Goal: Check status: Check status

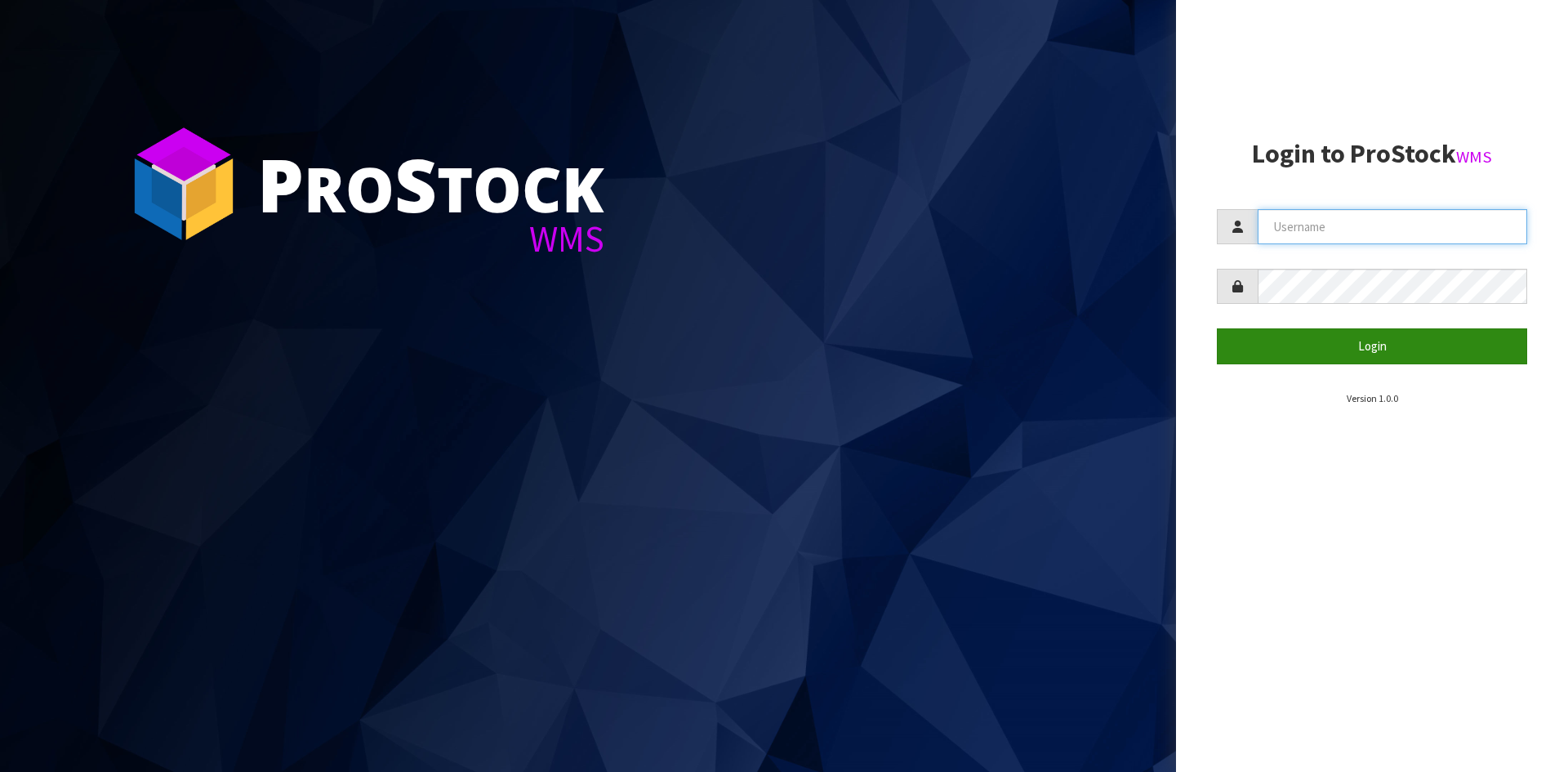
type input "YOURREFORMER"
click at [1323, 341] on button "Login" at bounding box center [1371, 346] width 311 height 35
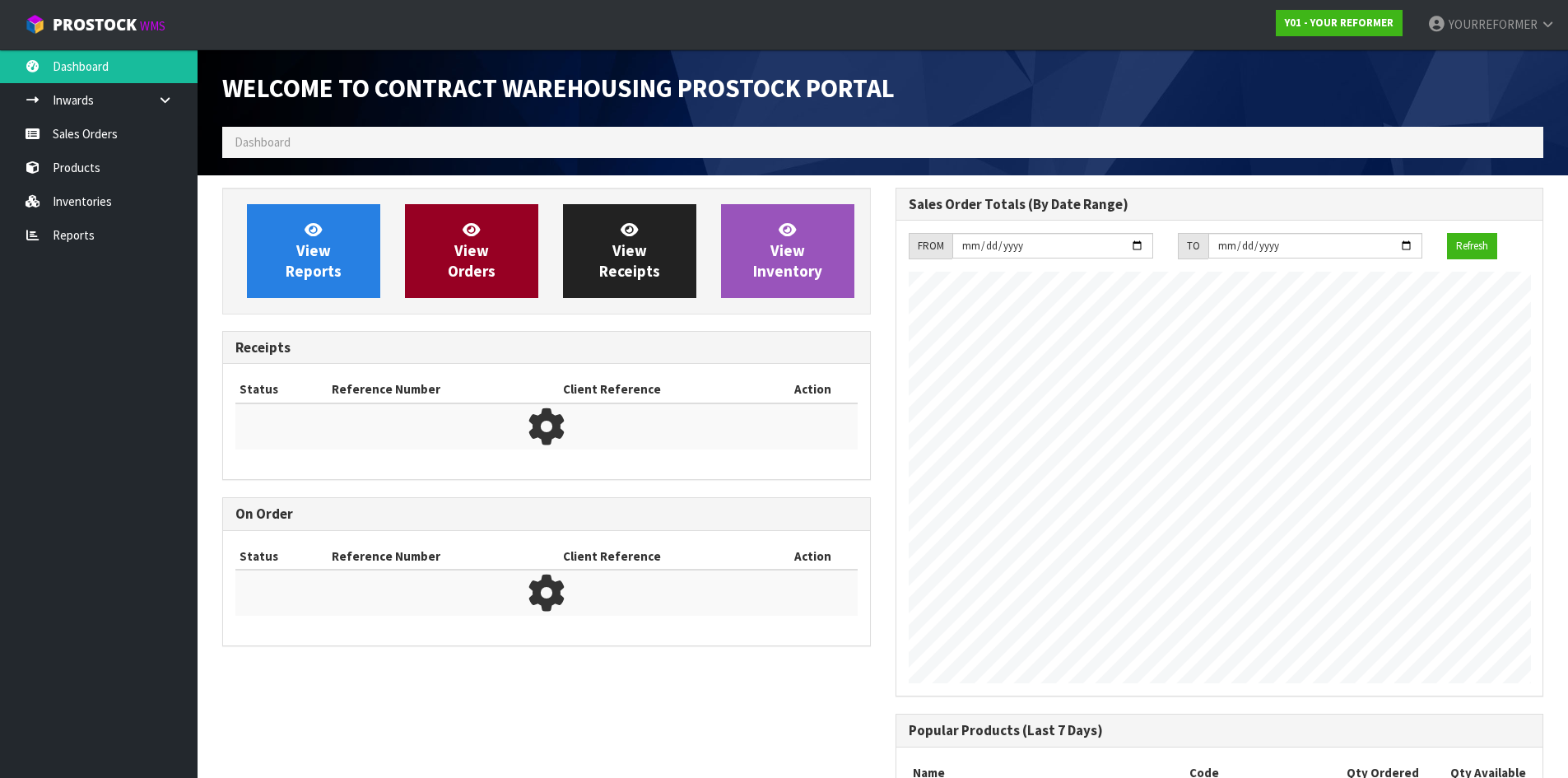
scroll to position [913, 673]
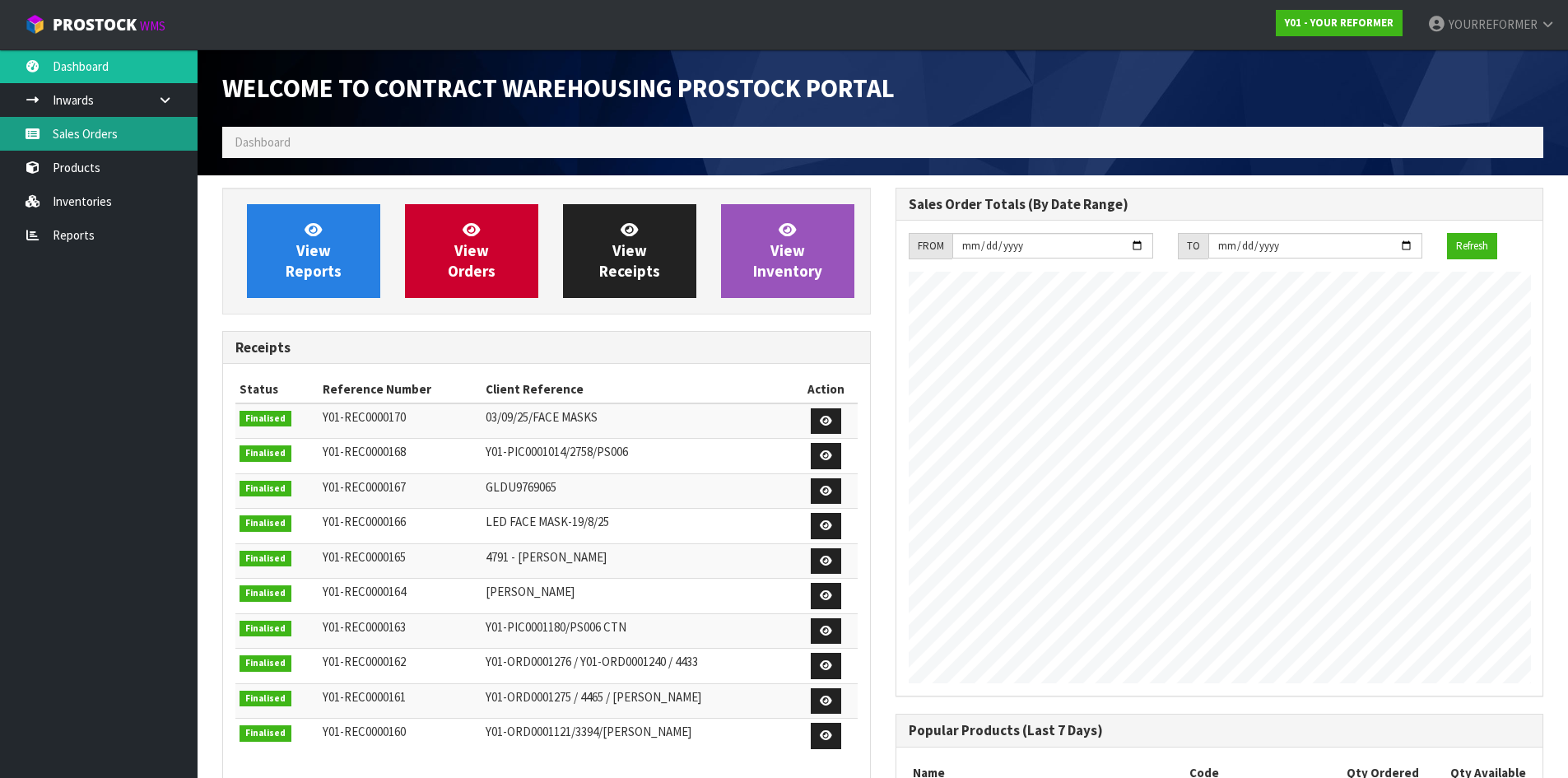
click at [58, 140] on link "Sales Orders" at bounding box center [99, 134] width 198 height 34
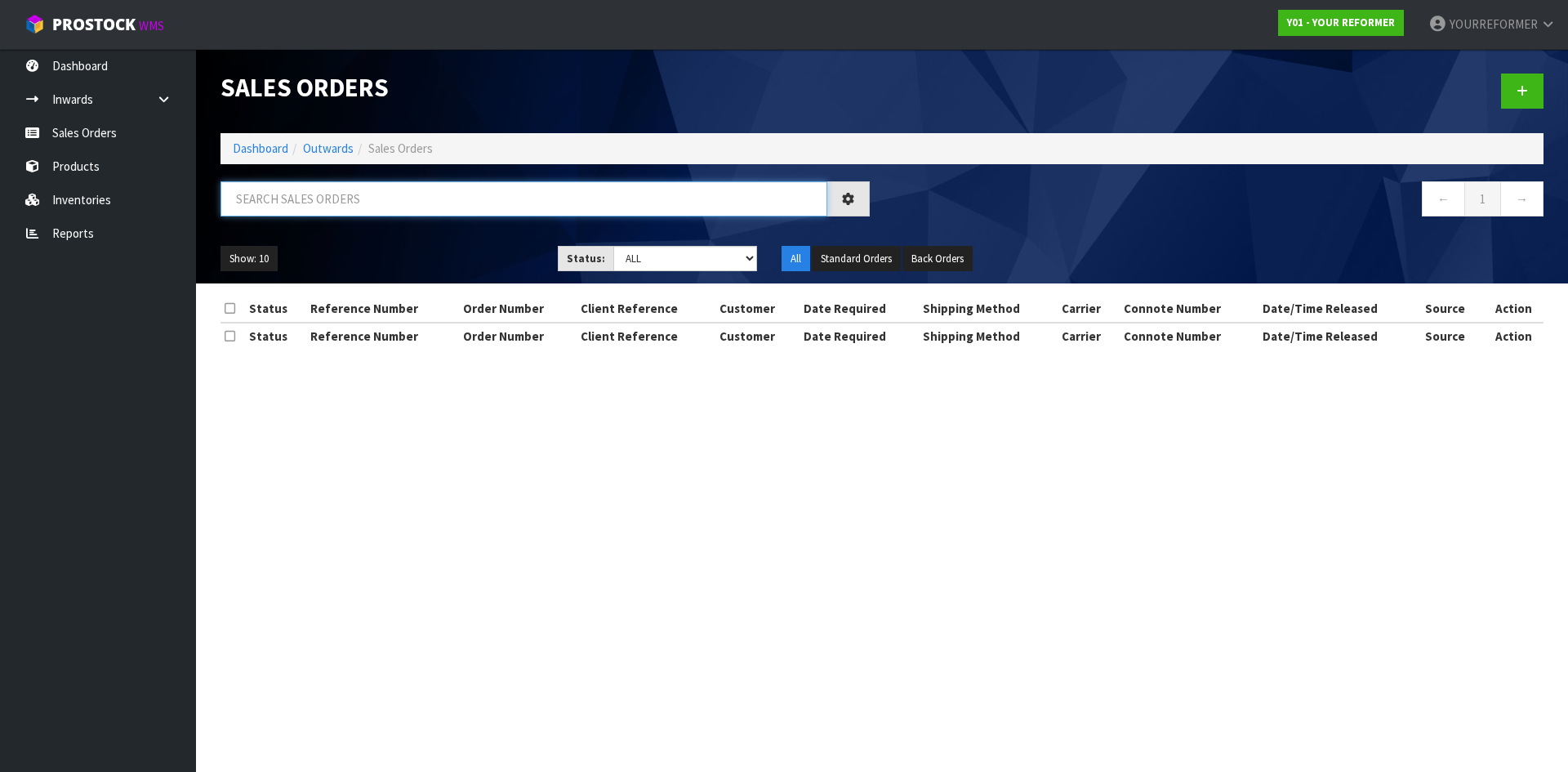
click at [296, 204] on input "text" at bounding box center [524, 199] width 607 height 35
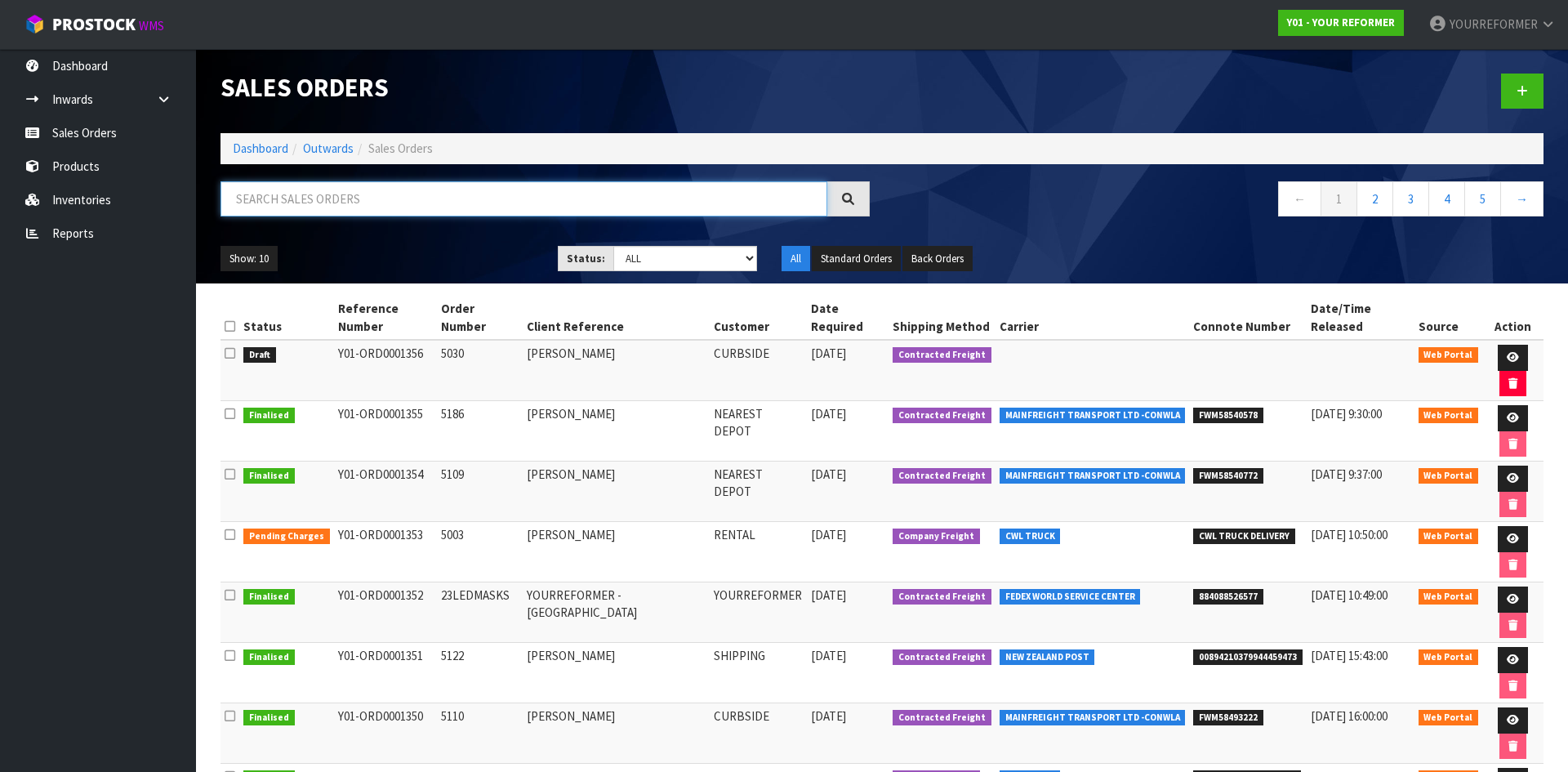
paste input "5186"
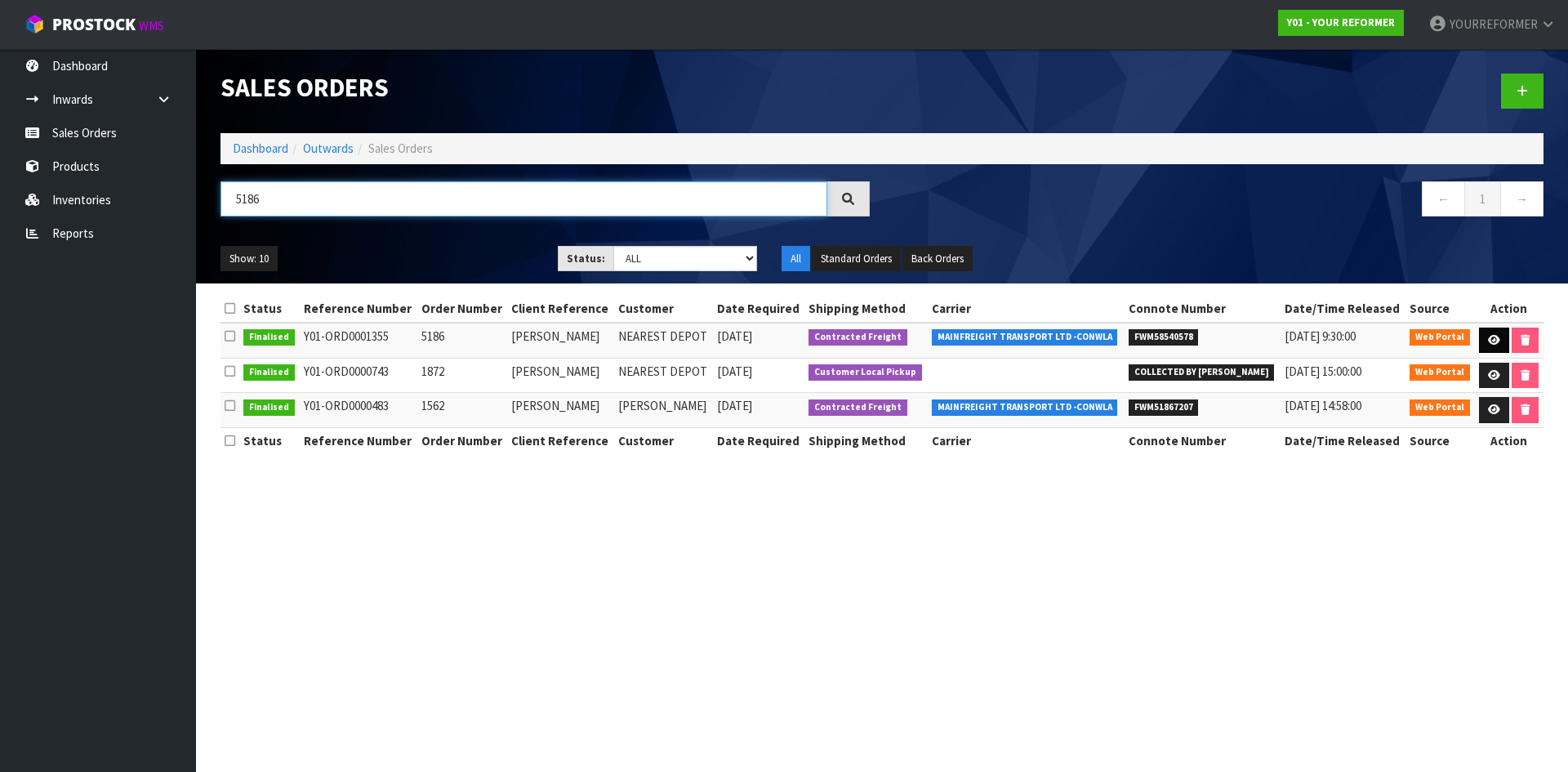
type input "5186"
click at [1489, 341] on icon at bounding box center [1493, 340] width 12 height 11
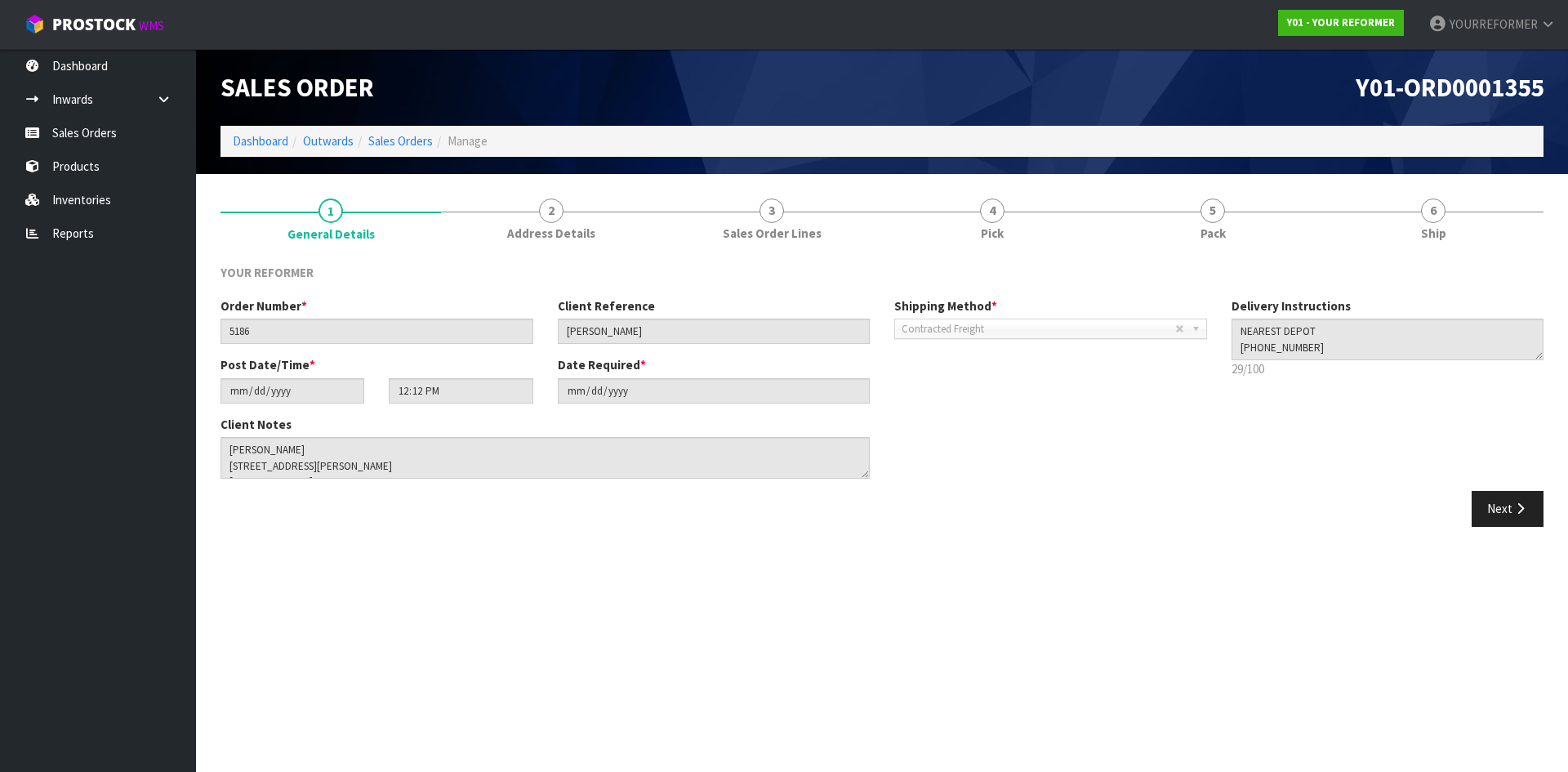
click at [1436, 226] on span "Ship" at bounding box center [1433, 233] width 26 height 17
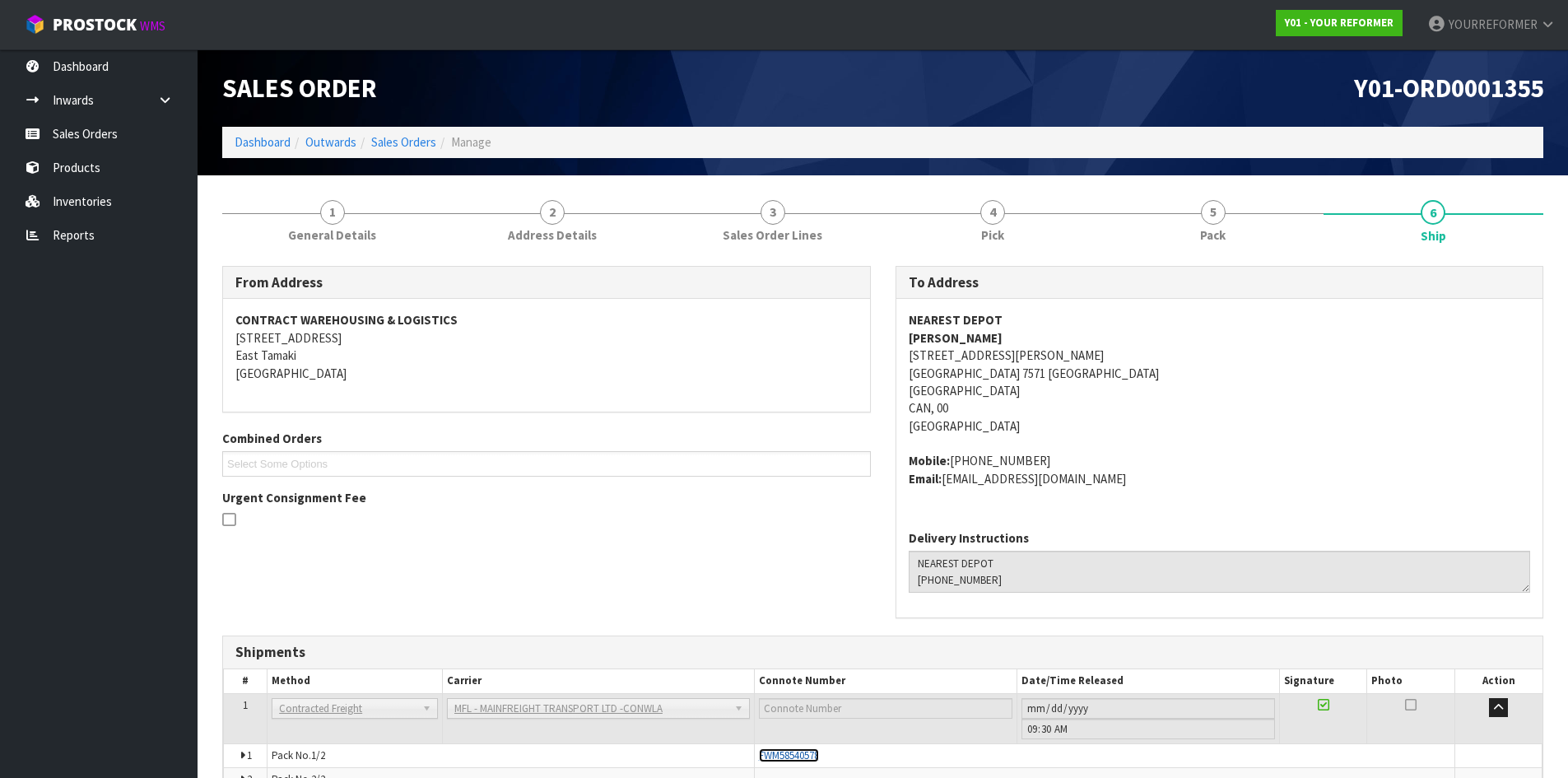
click at [788, 749] on span "FWM58540578" at bounding box center [788, 755] width 60 height 14
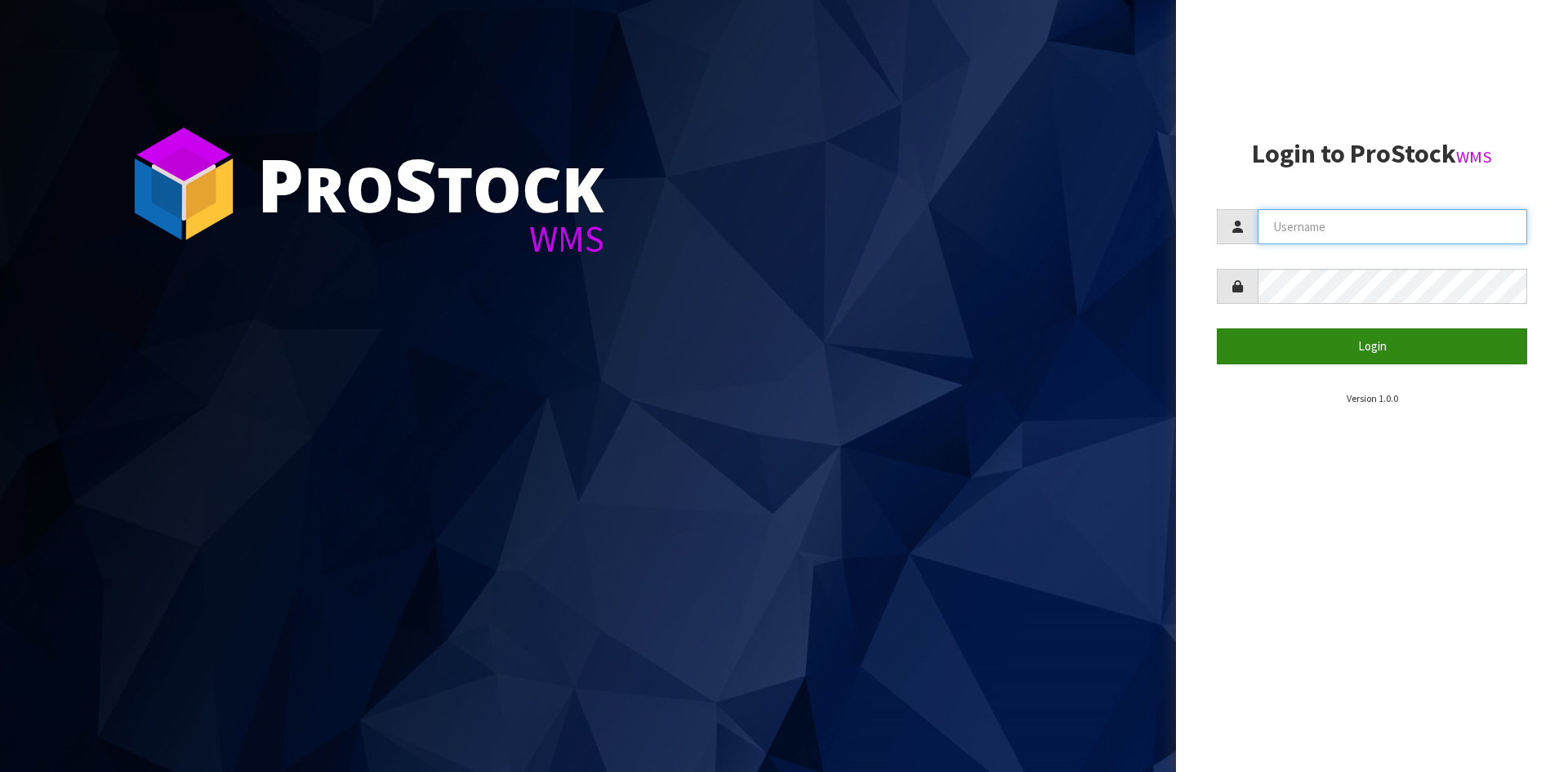
type input "YOURREFORMER"
click at [1299, 356] on button "Login" at bounding box center [1371, 346] width 311 height 35
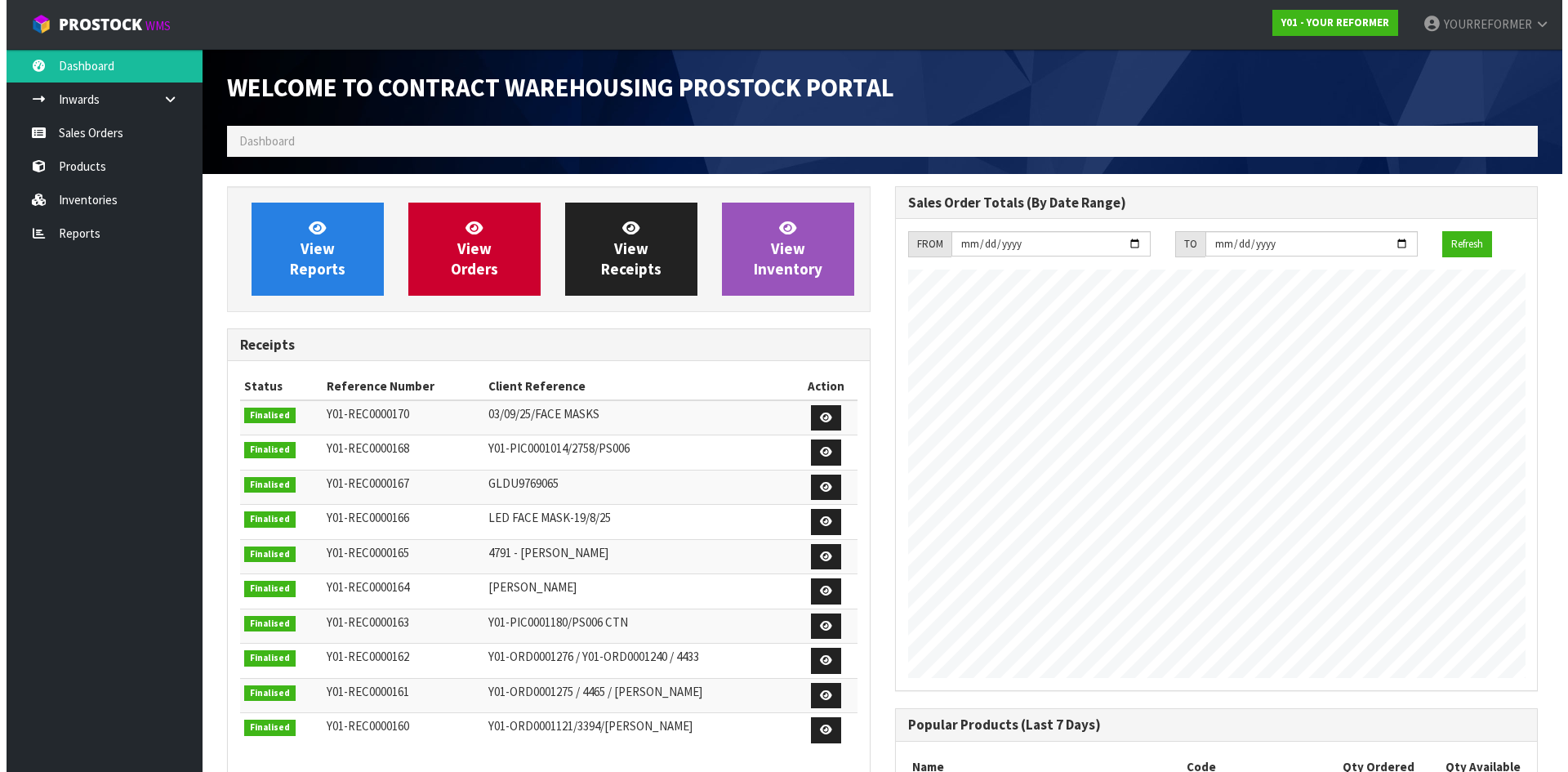
scroll to position [906, 667]
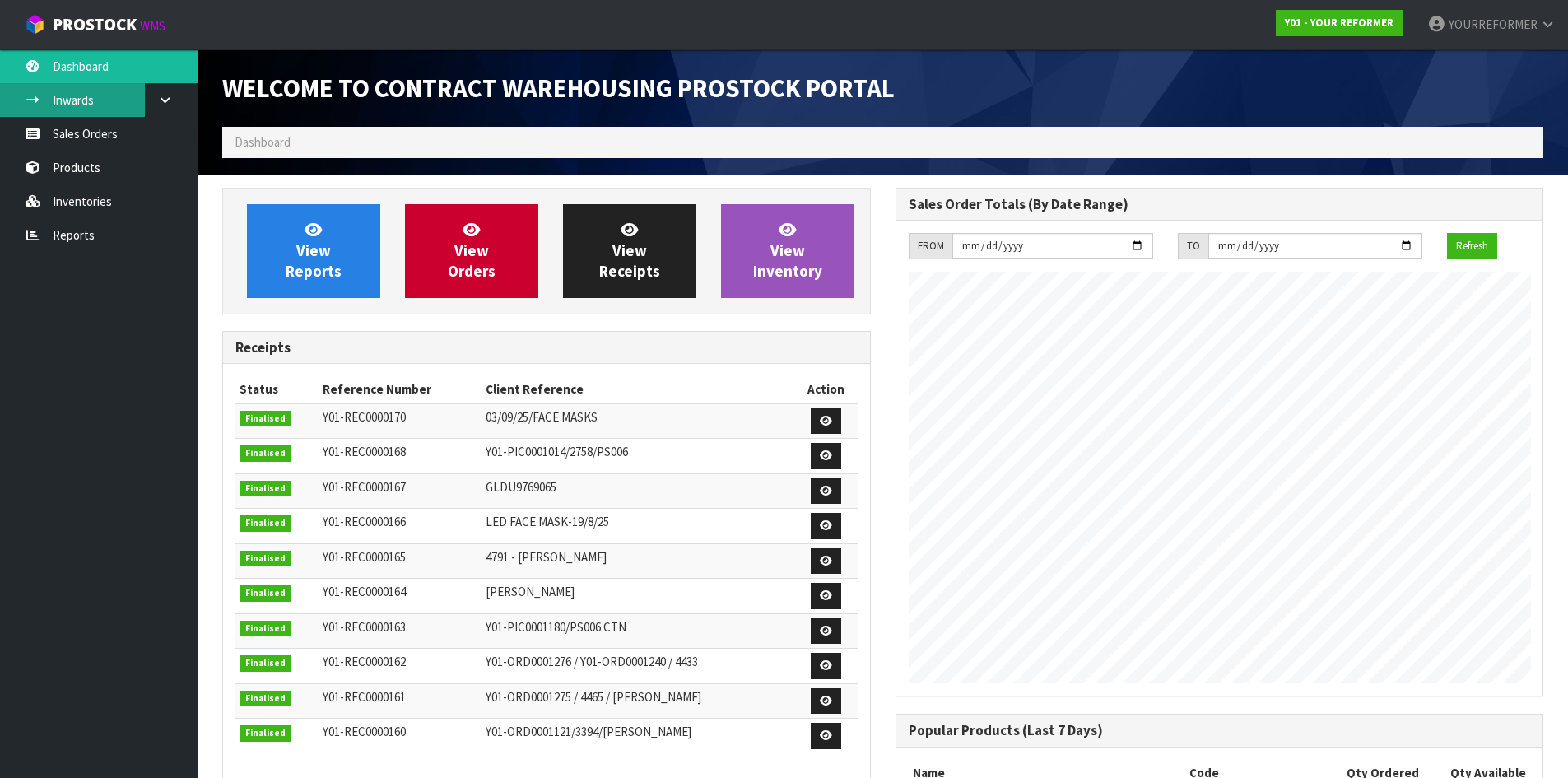
click at [85, 107] on link "Inwards" at bounding box center [99, 100] width 198 height 34
click at [90, 130] on body "Toggle navigation ProStock WMS Y01 - YOUR REFORMER YOURREFORMER Logout Dashboar…" at bounding box center [784, 389] width 1568 height 778
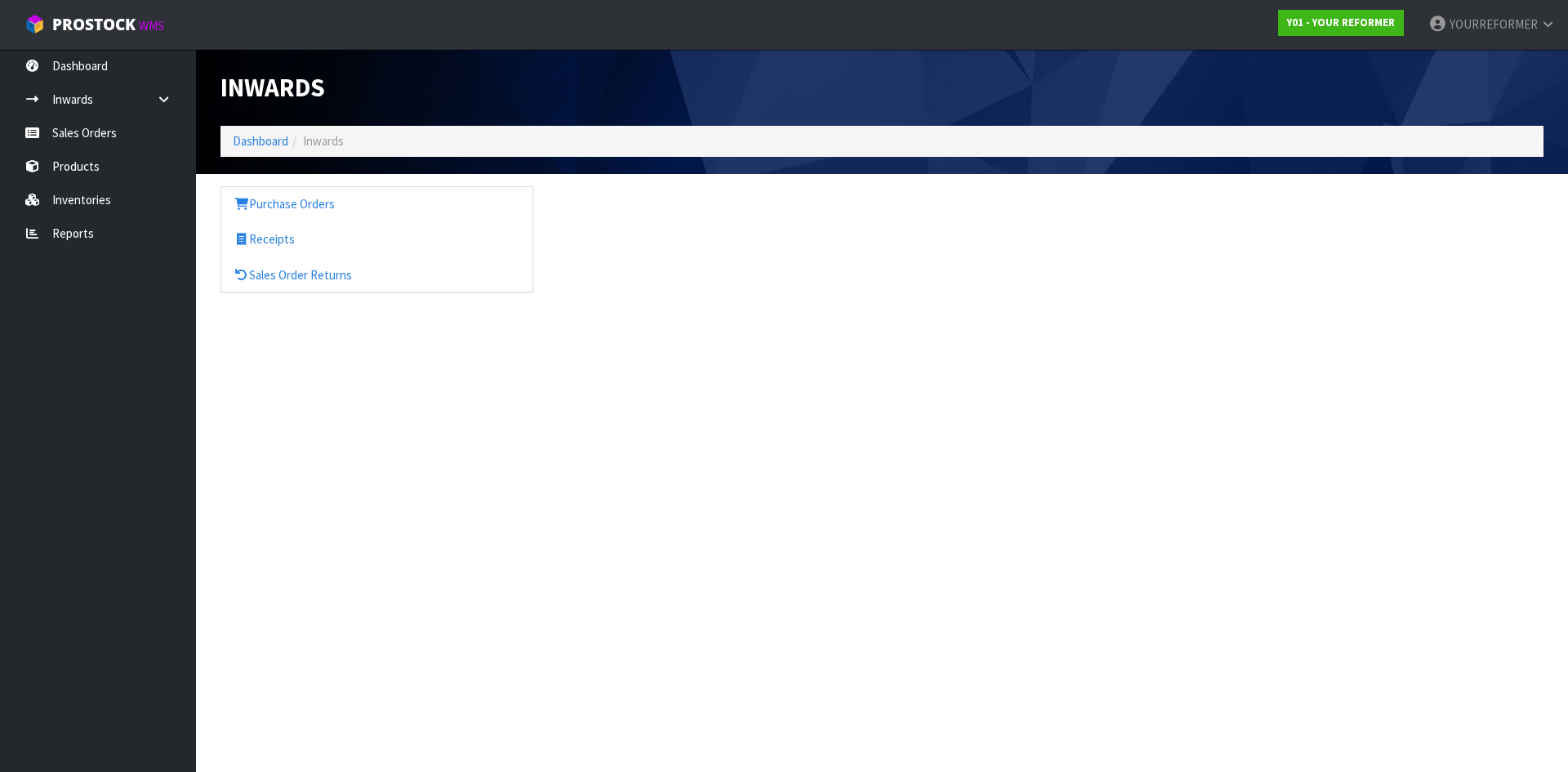
click at [386, 154] on ol "Dashboard Inwards" at bounding box center [882, 140] width 1322 height 30
click at [117, 127] on link "Sales Orders" at bounding box center [98, 133] width 196 height 34
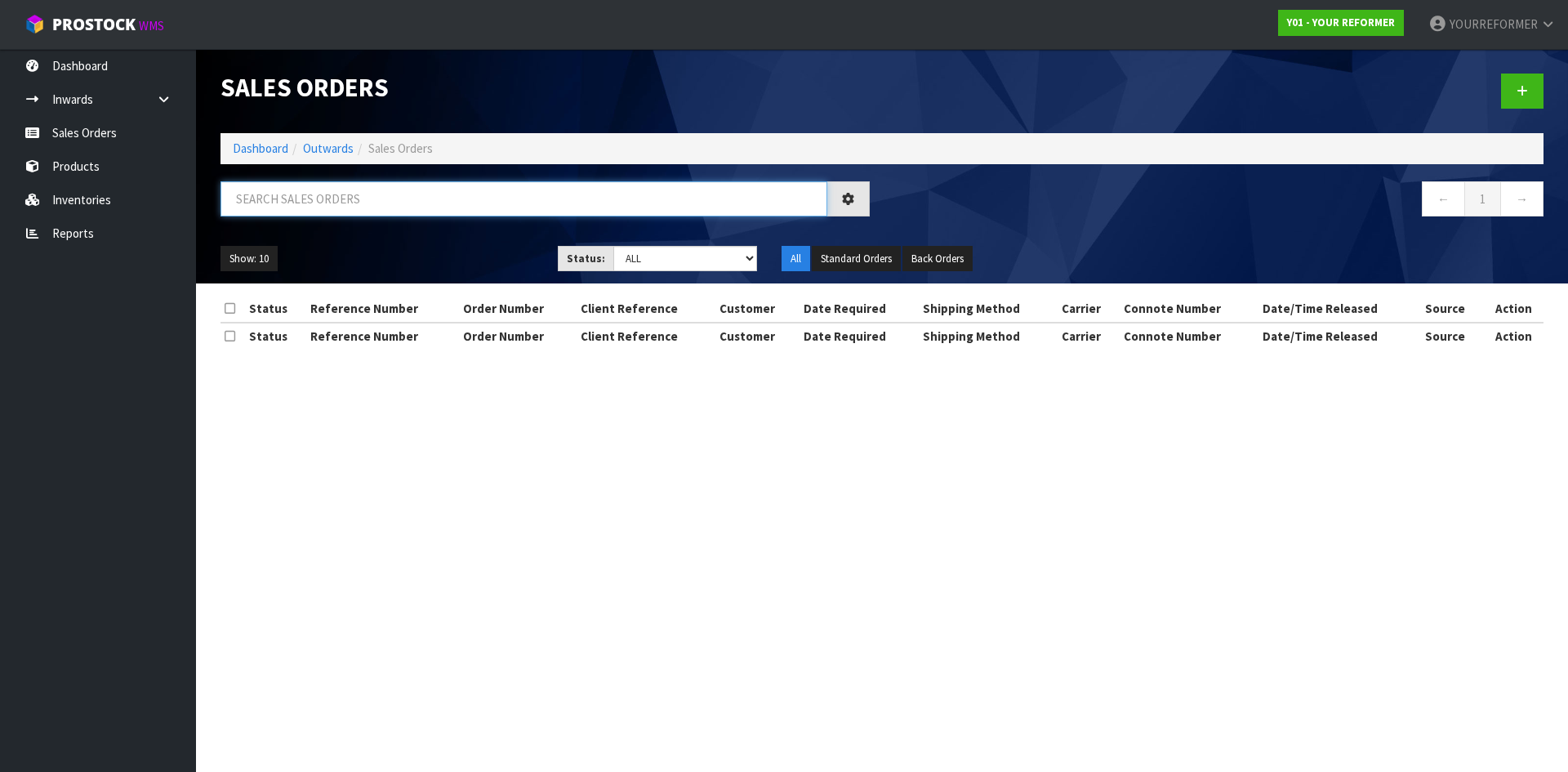
click at [349, 199] on input "text" at bounding box center [524, 199] width 607 height 35
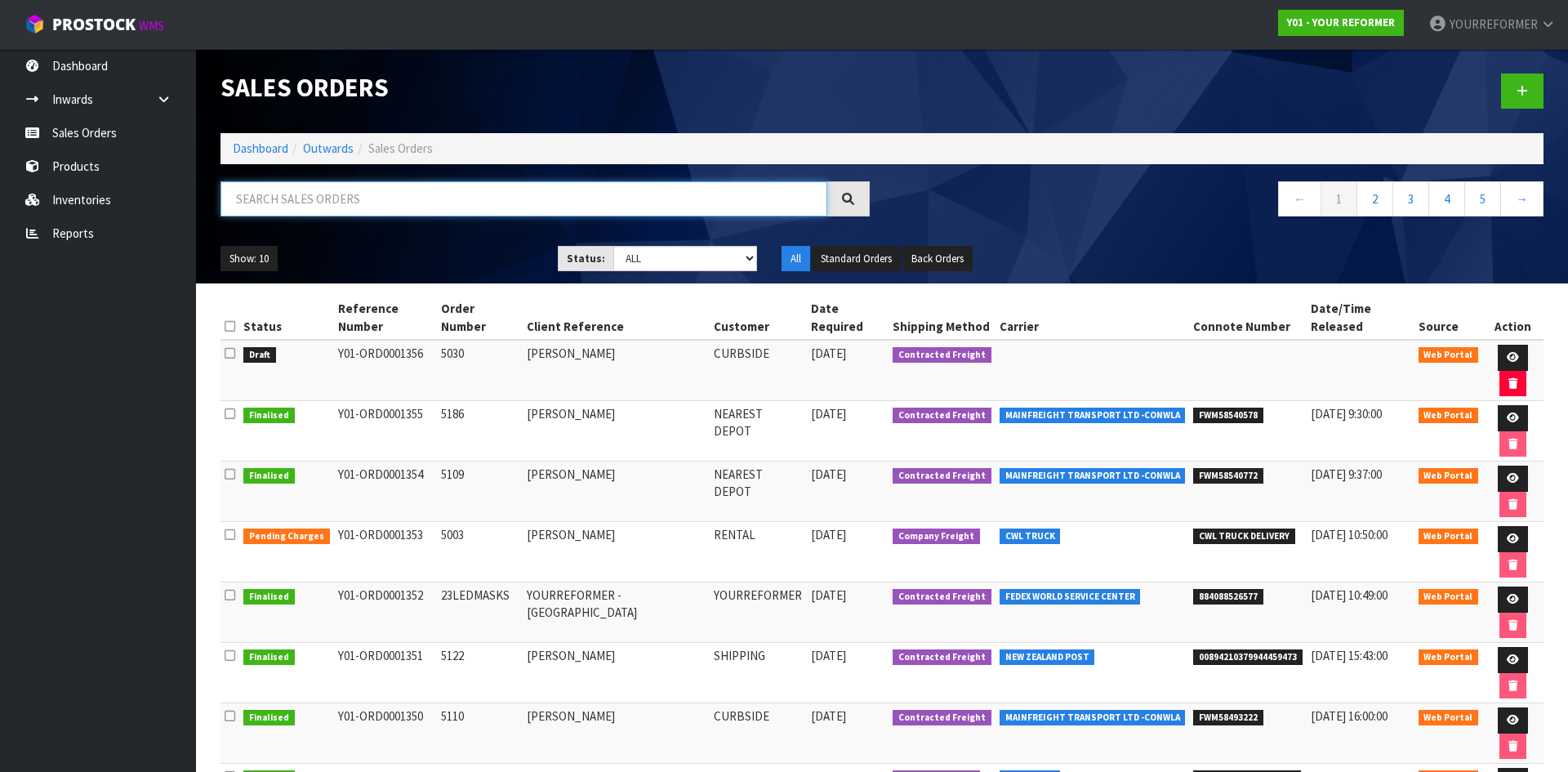
paste input "Y01-ORD0001299"
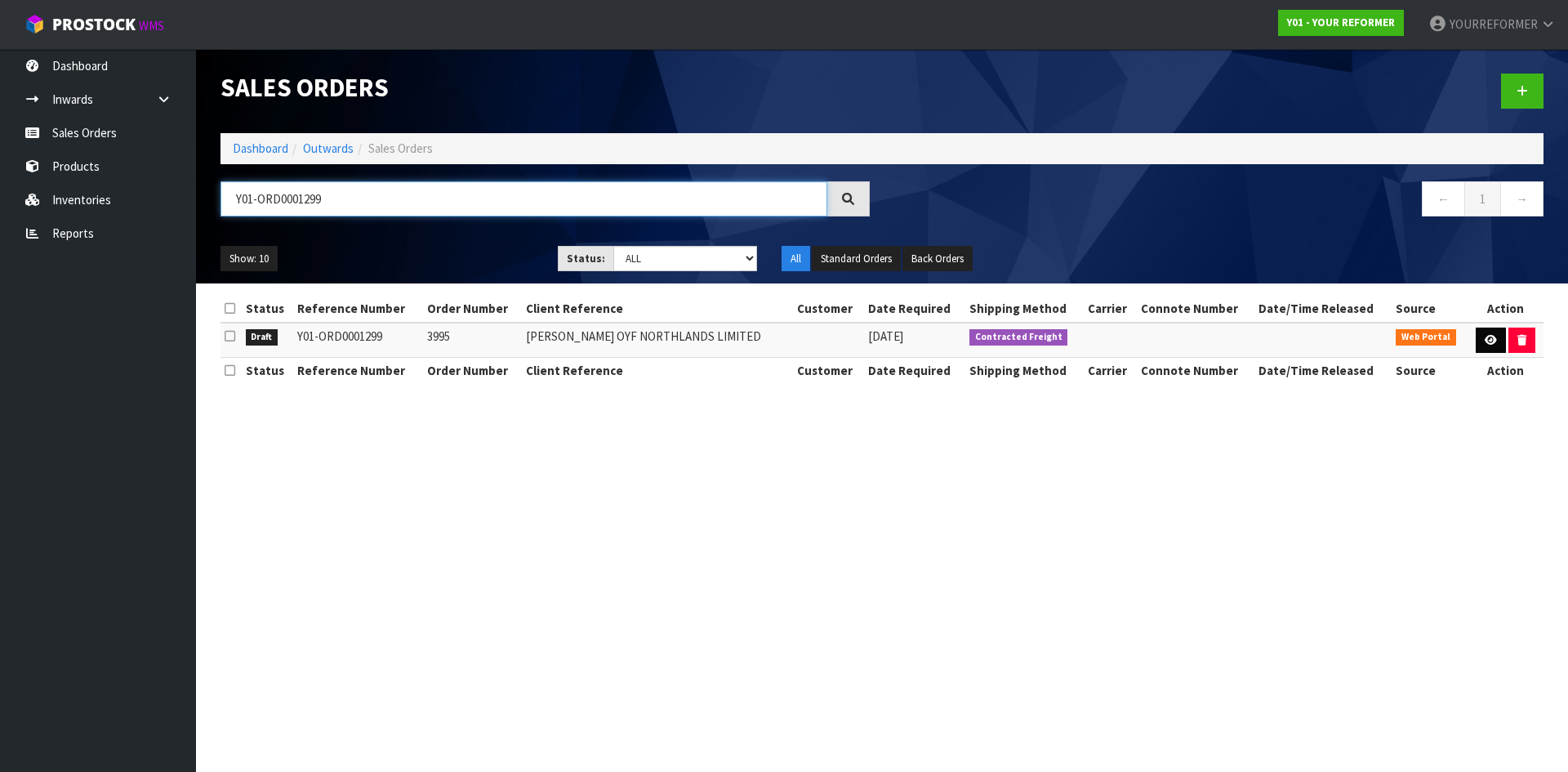
type input "Y01-ORD0001299"
click at [1481, 343] on link at bounding box center [1490, 340] width 30 height 27
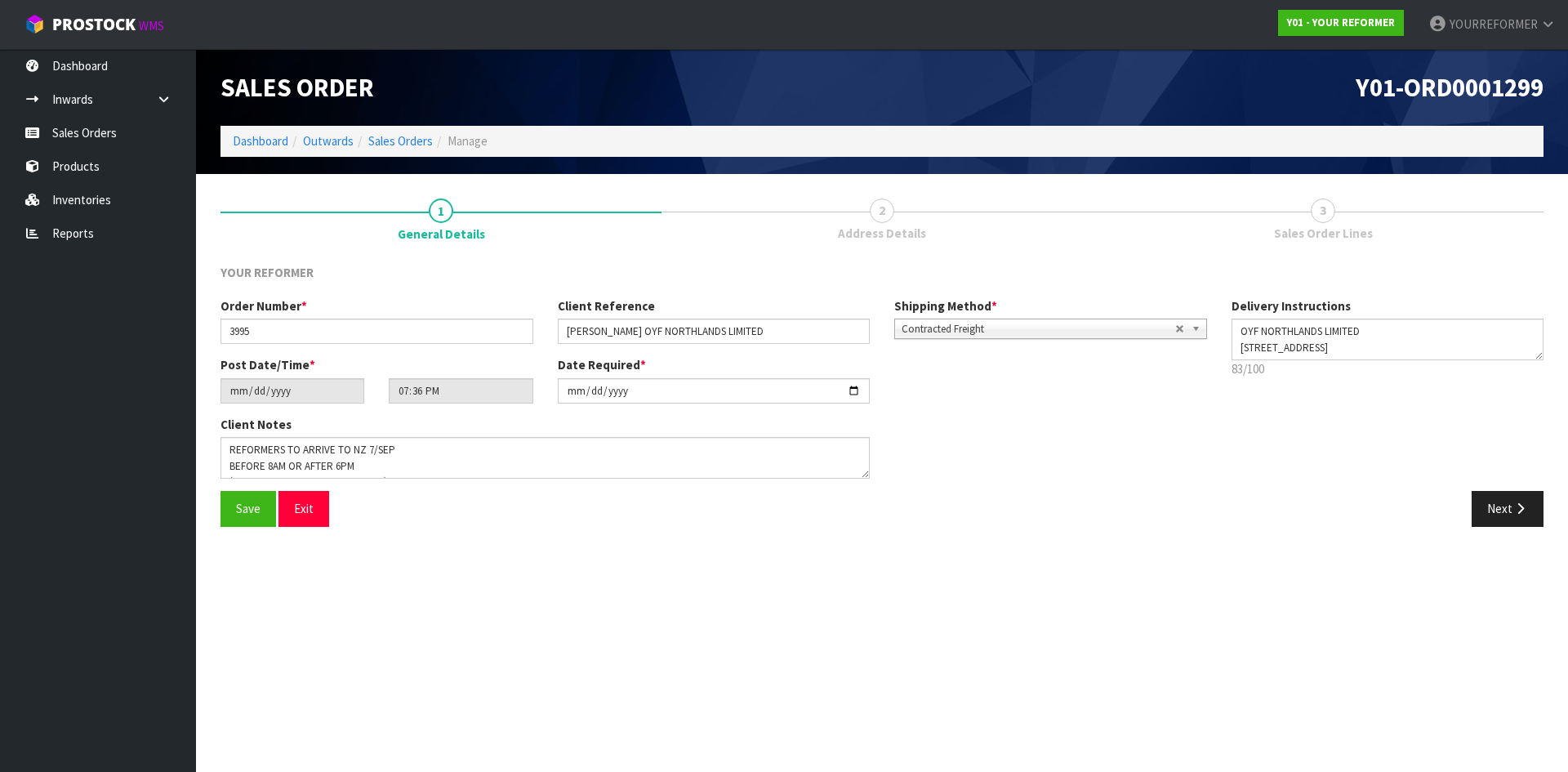
scroll to position [63, 0]
